Goal: Information Seeking & Learning: Check status

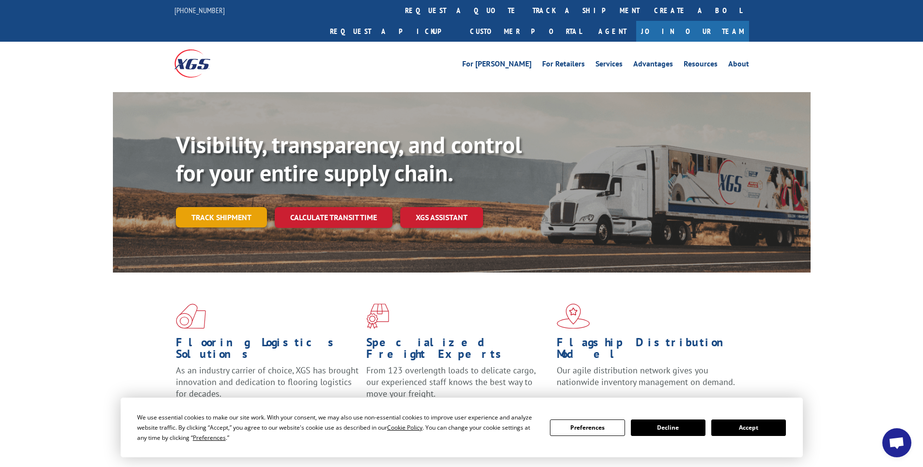
click at [220, 207] on link "Track shipment" at bounding box center [221, 217] width 91 height 20
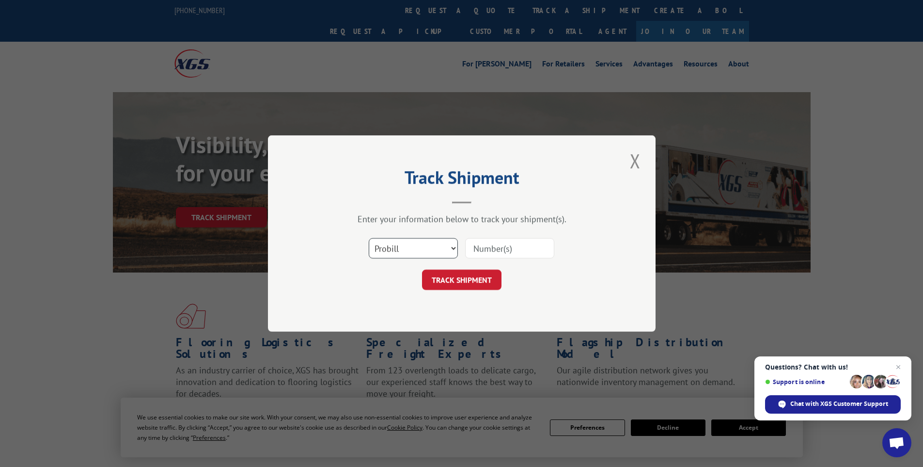
click at [455, 249] on select "Select category... Probill BOL PO" at bounding box center [413, 248] width 89 height 20
select select "bol"
click at [369, 238] on select "Select category... Probill BOL PO" at bounding box center [413, 248] width 89 height 20
click at [481, 245] on input at bounding box center [509, 248] width 89 height 20
type input "5956790"
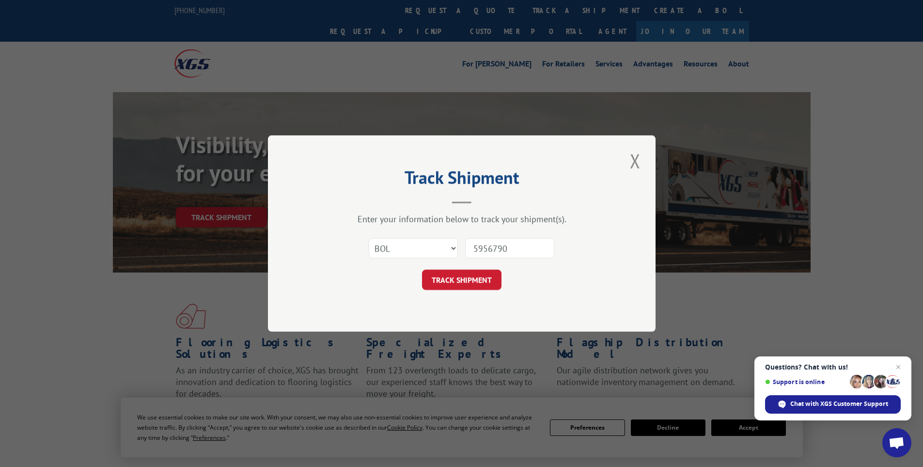
click at [422, 269] on button "TRACK SHIPMENT" at bounding box center [461, 279] width 79 height 20
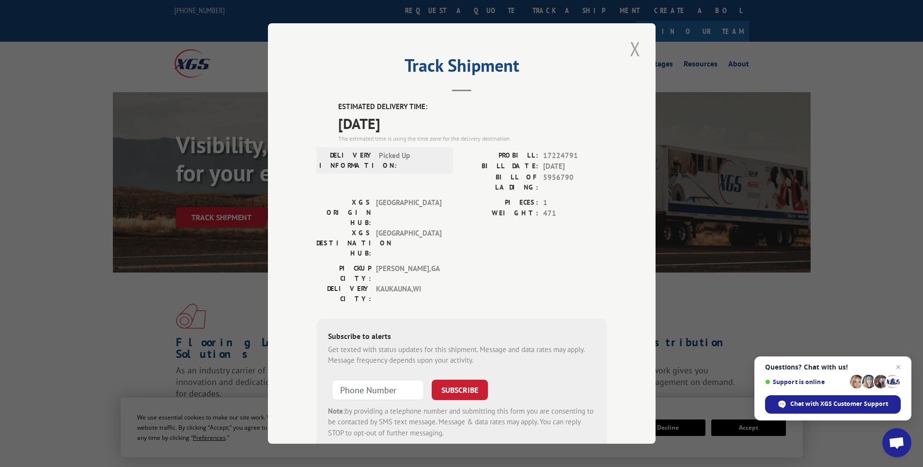
click at [629, 47] on button "Close modal" at bounding box center [635, 48] width 16 height 27
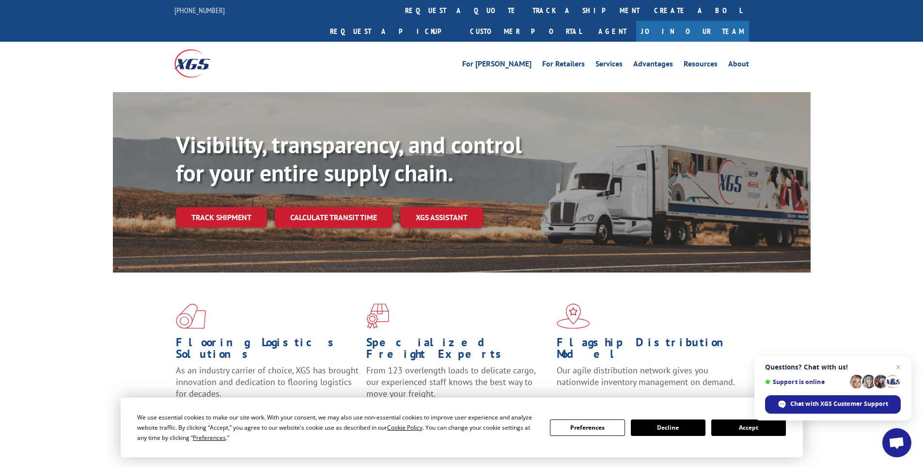
click at [238, 207] on link "Track shipment" at bounding box center [221, 217] width 91 height 20
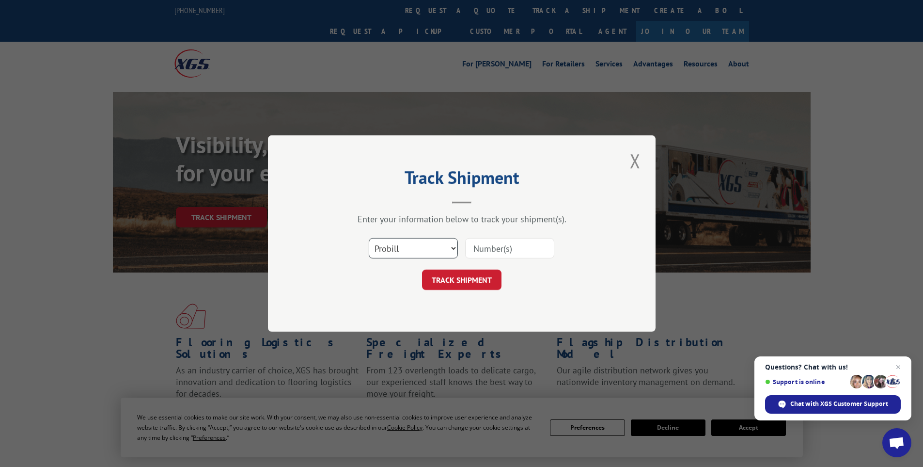
click at [455, 249] on select "Select category... Probill BOL PO" at bounding box center [413, 248] width 89 height 20
select select "bol"
click at [369, 238] on select "Select category... Probill BOL PO" at bounding box center [413, 248] width 89 height 20
click at [482, 242] on input at bounding box center [509, 248] width 89 height 20
type input "417419"
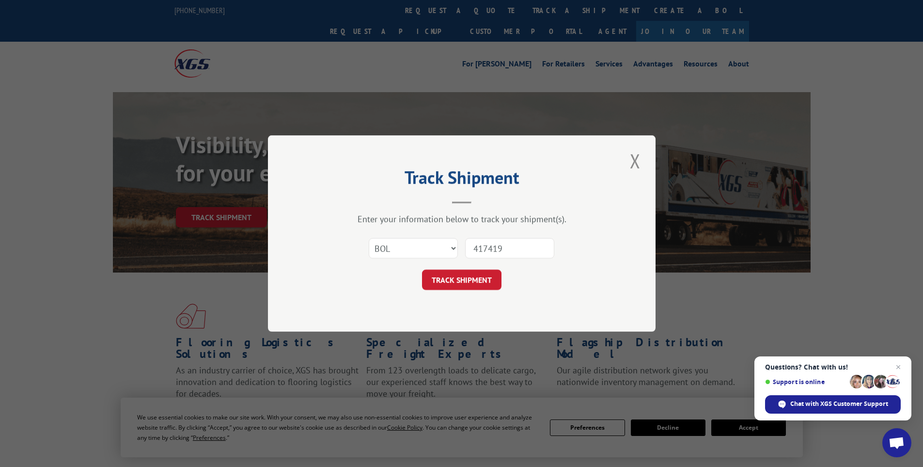
click at [422, 269] on button "TRACK SHIPMENT" at bounding box center [461, 279] width 79 height 20
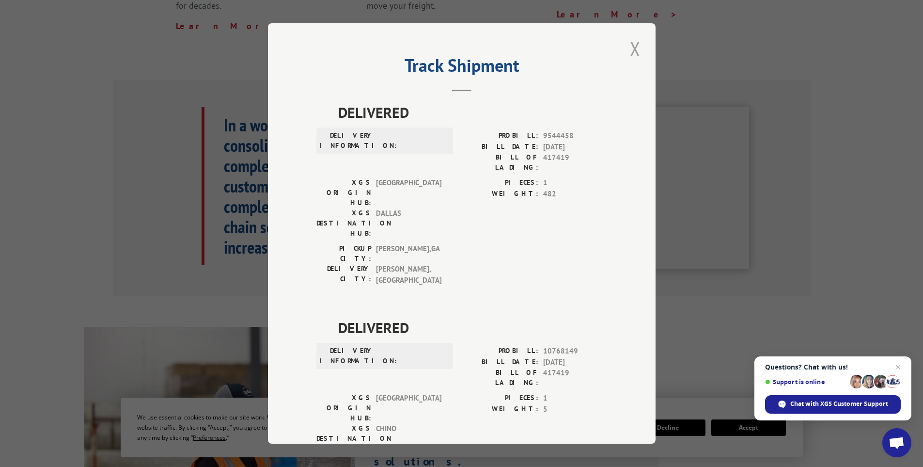
click at [631, 43] on button "Close modal" at bounding box center [635, 48] width 16 height 27
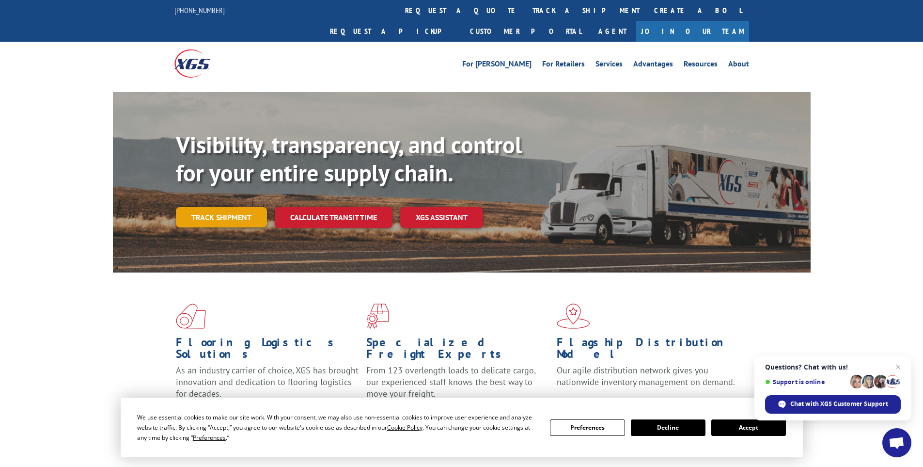
click at [238, 207] on link "Track shipment" at bounding box center [221, 217] width 91 height 20
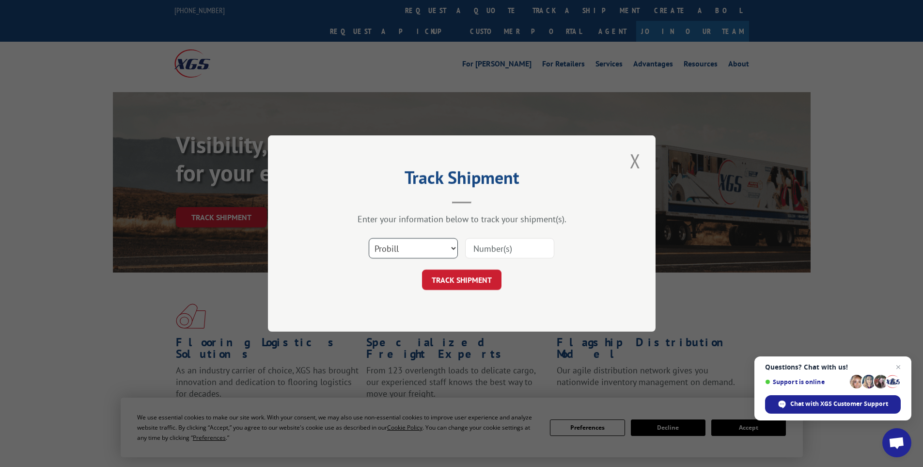
click at [456, 246] on select "Select category... Probill BOL PO" at bounding box center [413, 248] width 89 height 20
select select "bol"
click at [369, 238] on select "Select category... Probill BOL PO" at bounding box center [413, 248] width 89 height 20
click at [487, 246] on input at bounding box center [509, 248] width 89 height 20
type input "5951706"
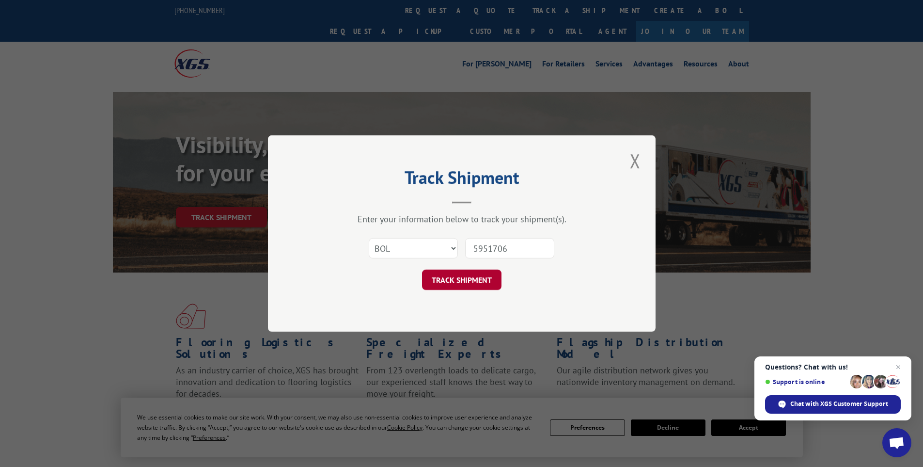
click at [482, 270] on button "TRACK SHIPMENT" at bounding box center [461, 279] width 79 height 20
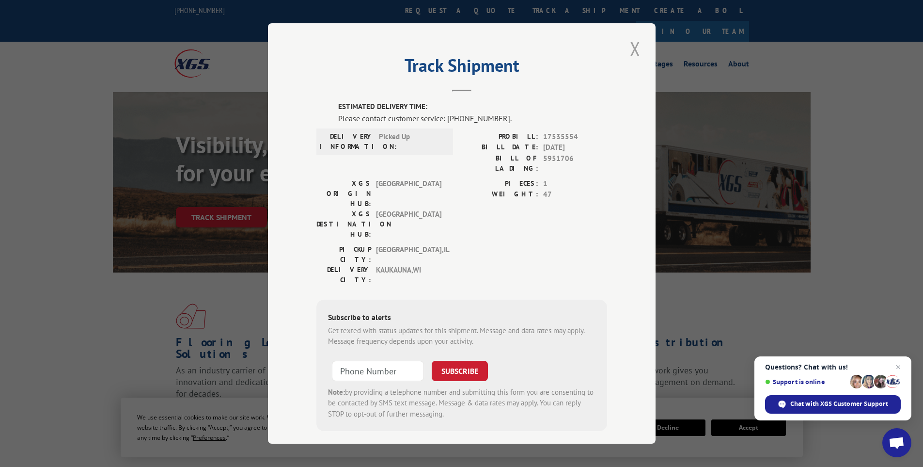
click at [633, 46] on button "Close modal" at bounding box center [635, 48] width 16 height 27
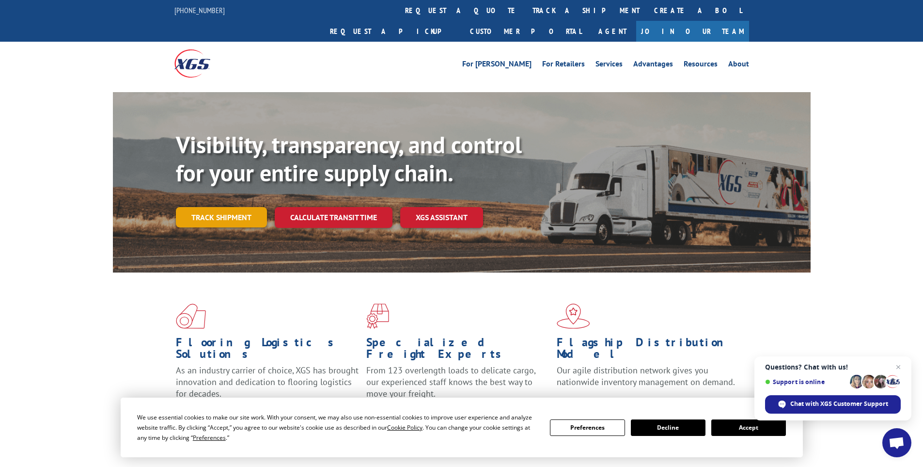
click at [237, 207] on link "Track shipment" at bounding box center [221, 217] width 91 height 20
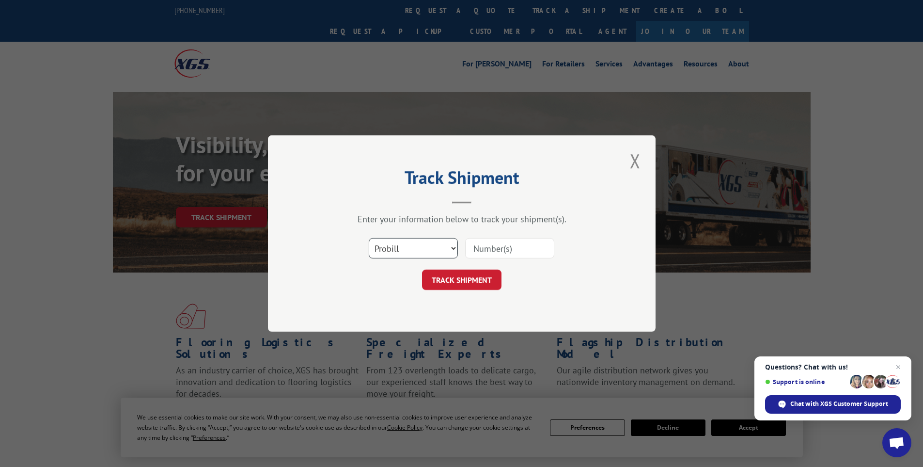
click at [439, 245] on select "Select category... Probill BOL PO" at bounding box center [413, 248] width 89 height 20
select select "bol"
click at [369, 238] on select "Select category... Probill BOL PO" at bounding box center [413, 248] width 89 height 20
click at [501, 243] on input at bounding box center [509, 248] width 89 height 20
type input "5952375"
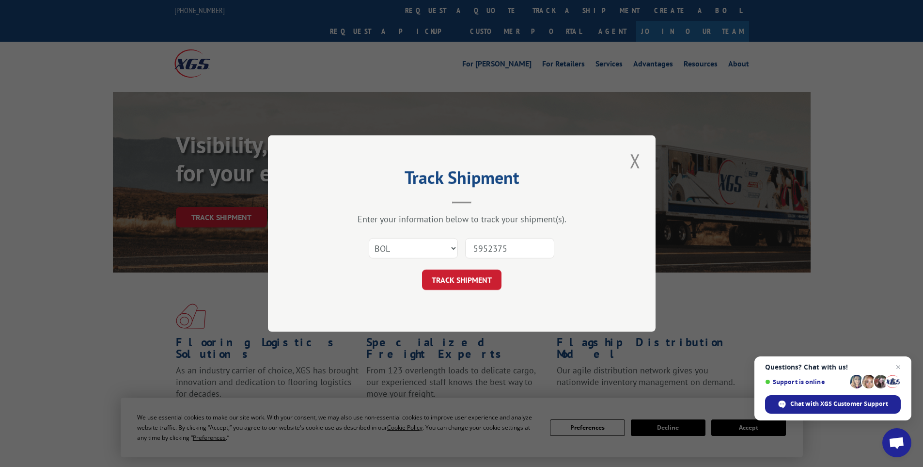
click at [470, 280] on button "TRACK SHIPMENT" at bounding box center [461, 279] width 79 height 20
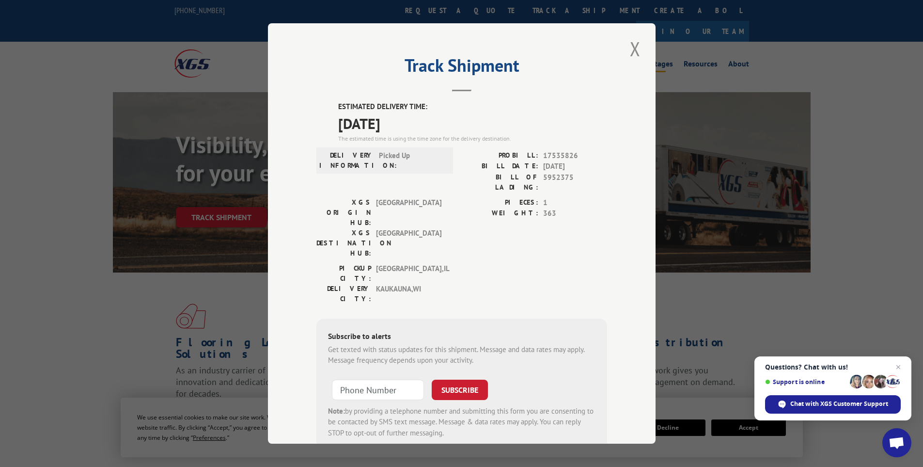
click at [632, 49] on button "Close modal" at bounding box center [635, 48] width 16 height 27
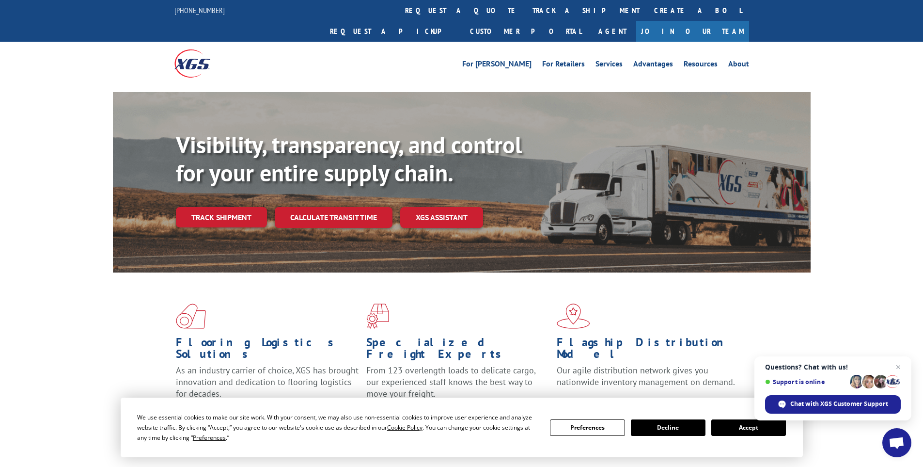
click at [231, 207] on link "Track shipment" at bounding box center [221, 217] width 91 height 20
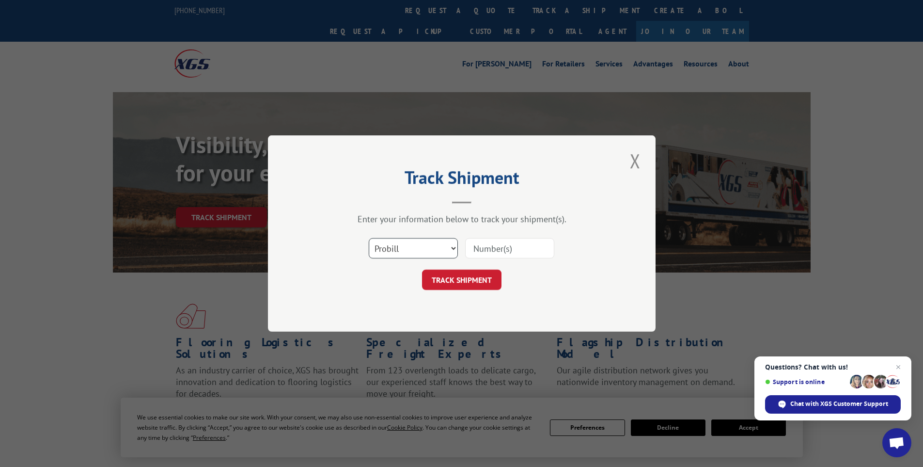
click at [452, 245] on select "Select category... Probill BOL PO" at bounding box center [413, 248] width 89 height 20
select select "bol"
click at [369, 238] on select "Select category... Probill BOL PO" at bounding box center [413, 248] width 89 height 20
click at [475, 245] on input at bounding box center [509, 248] width 89 height 20
type input "4904877"
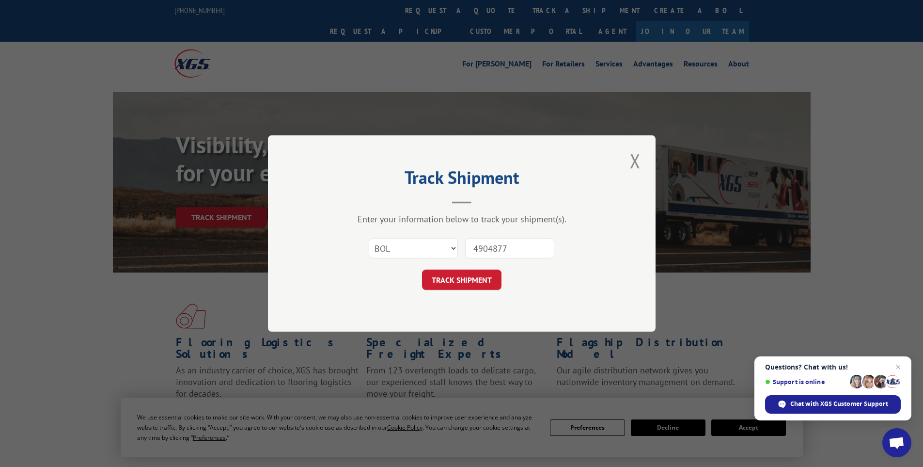
click at [422, 269] on button "TRACK SHIPMENT" at bounding box center [461, 279] width 79 height 20
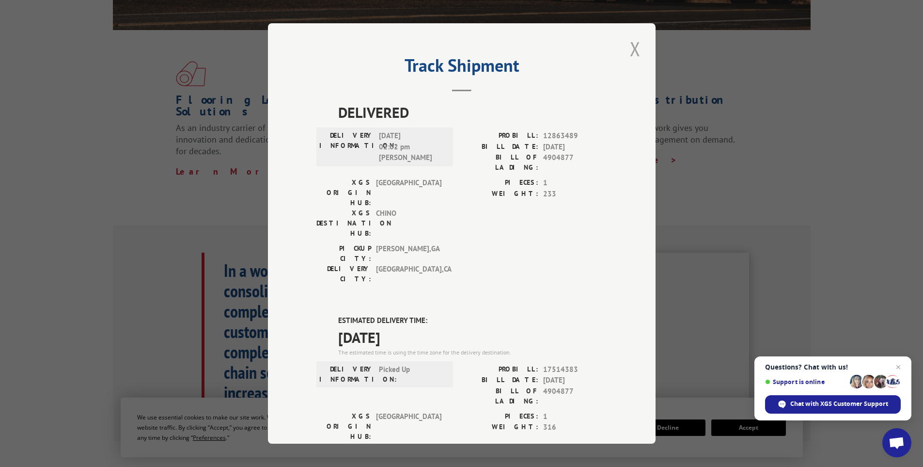
click at [630, 45] on button "Close modal" at bounding box center [635, 48] width 16 height 27
